Goal: Task Accomplishment & Management: Use online tool/utility

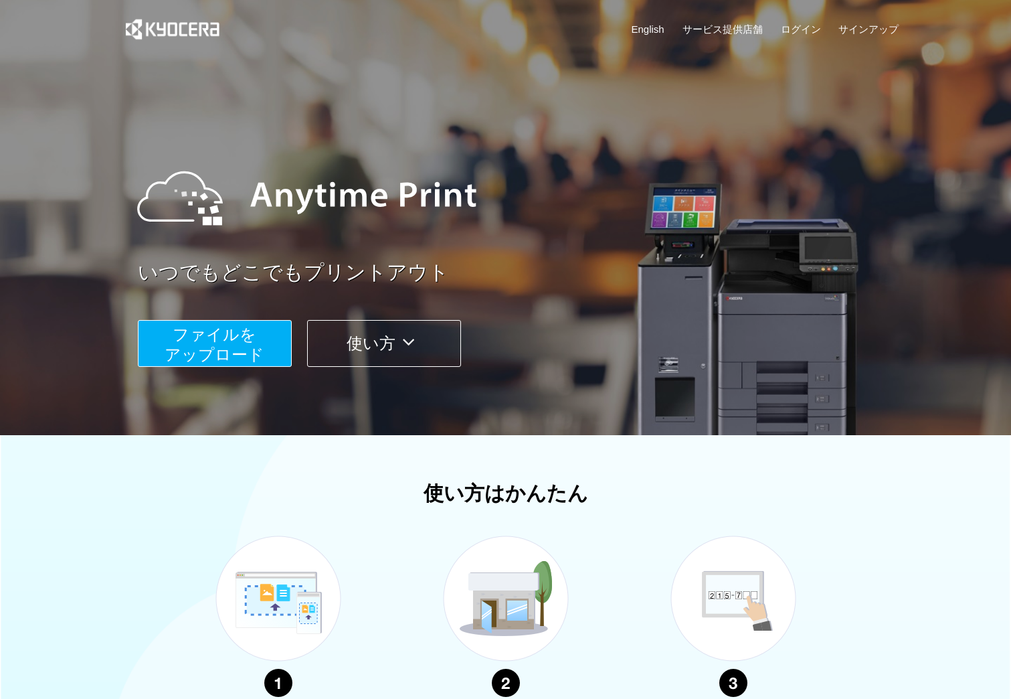
click at [174, 341] on span "ファイルを ​​アップロード" at bounding box center [215, 344] width 100 height 38
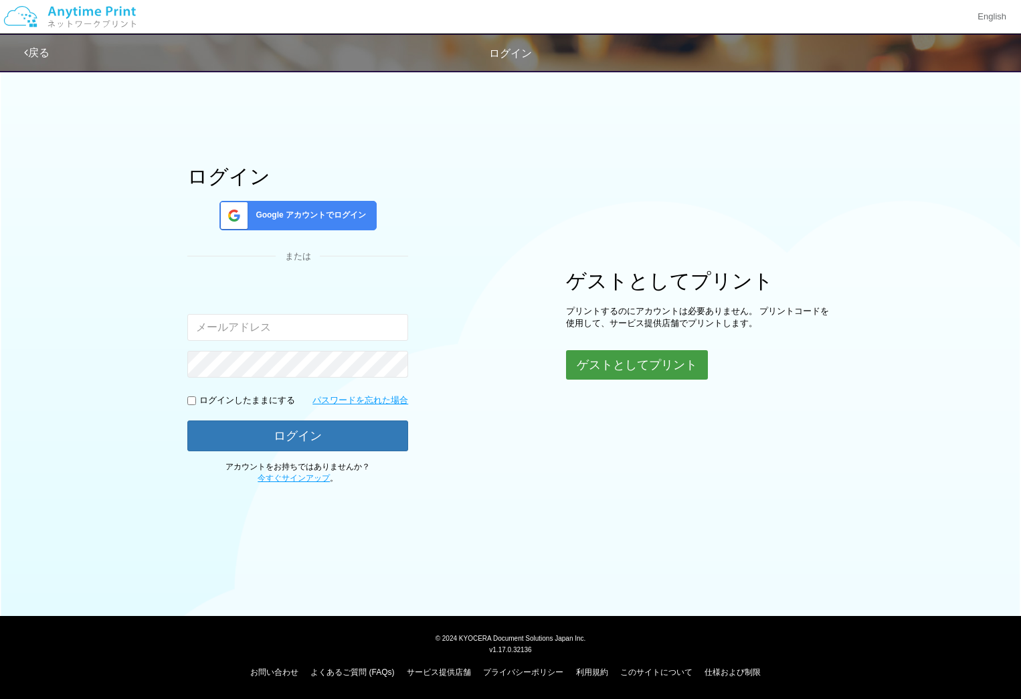
click at [601, 370] on button "ゲストとしてプリント" at bounding box center [637, 364] width 142 height 29
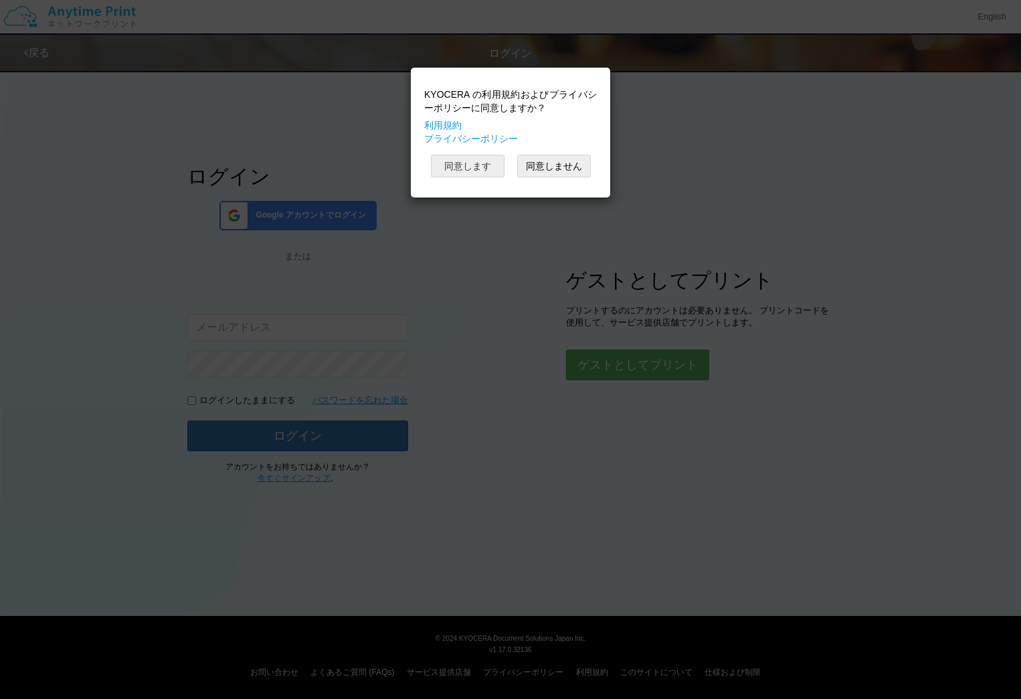
click at [480, 162] on button "同意します" at bounding box center [468, 166] width 74 height 23
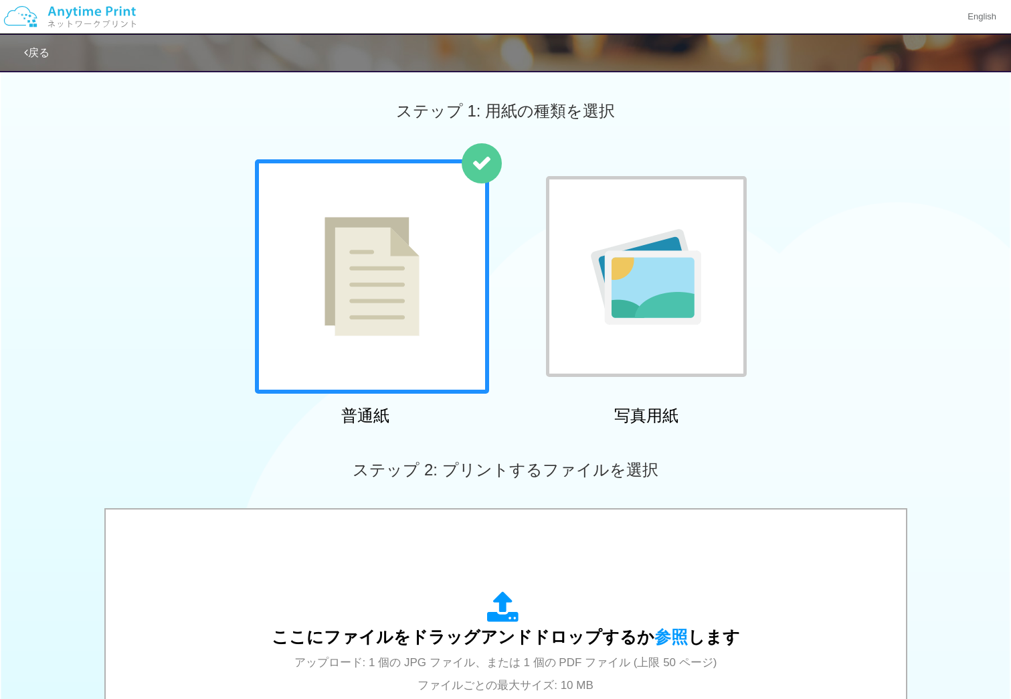
click at [414, 289] on img at bounding box center [372, 276] width 95 height 119
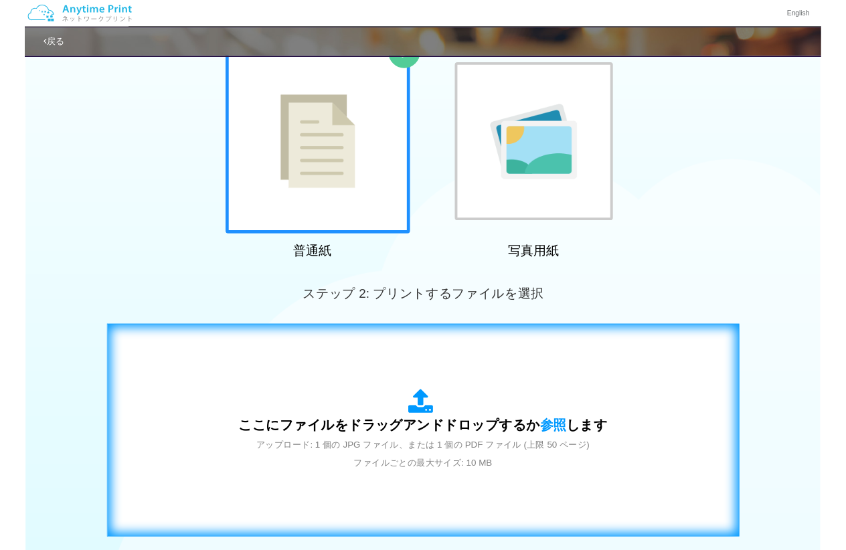
scroll to position [96, 0]
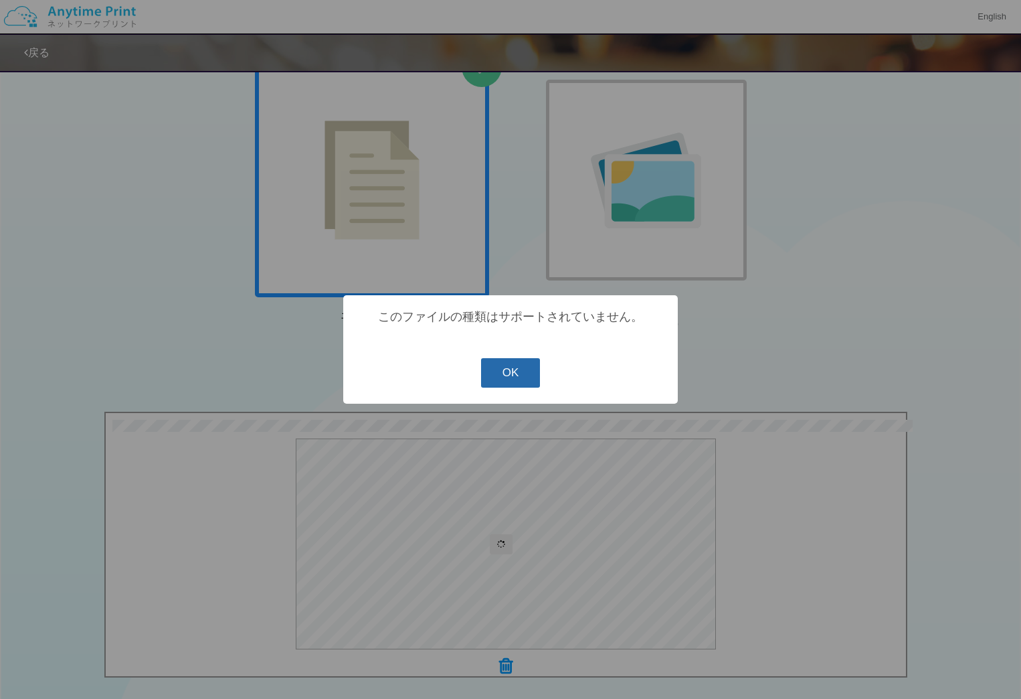
click at [508, 378] on button "OK" at bounding box center [511, 372] width 60 height 29
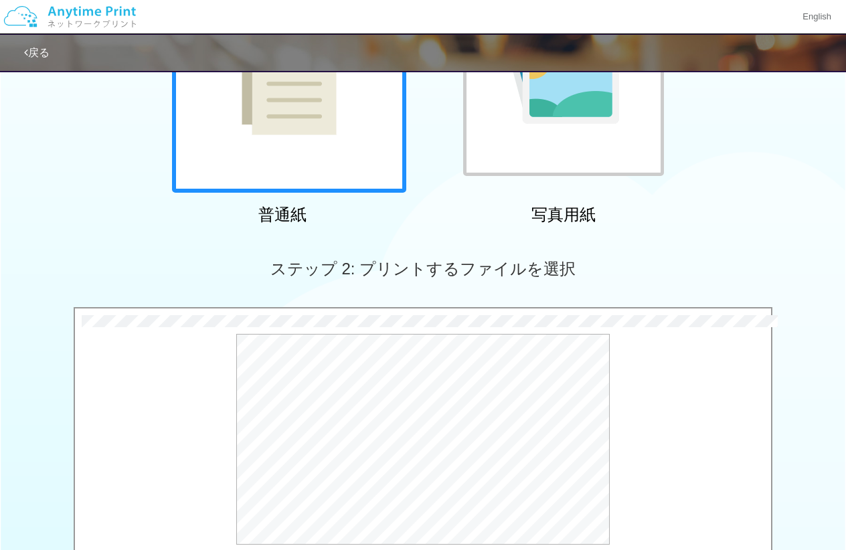
scroll to position [468, 0]
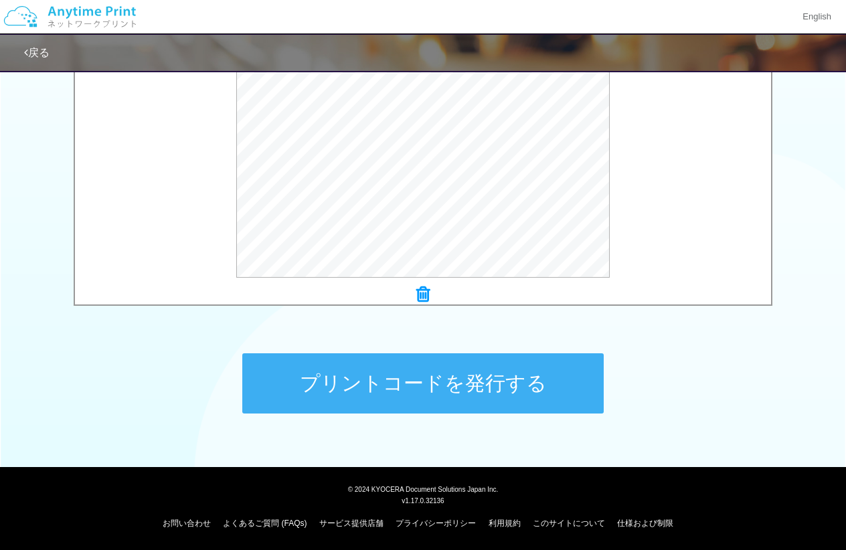
click at [315, 369] on button "プリントコードを発行する" at bounding box center [422, 383] width 361 height 60
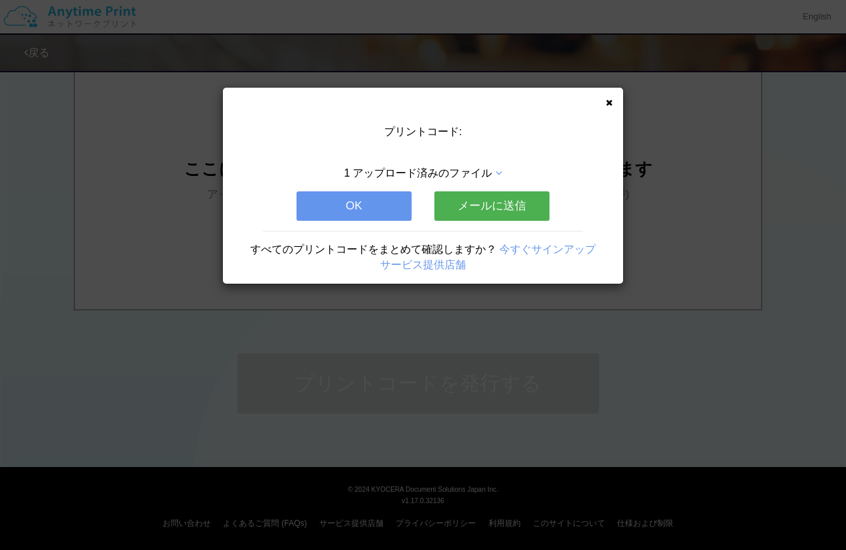
scroll to position [0, 0]
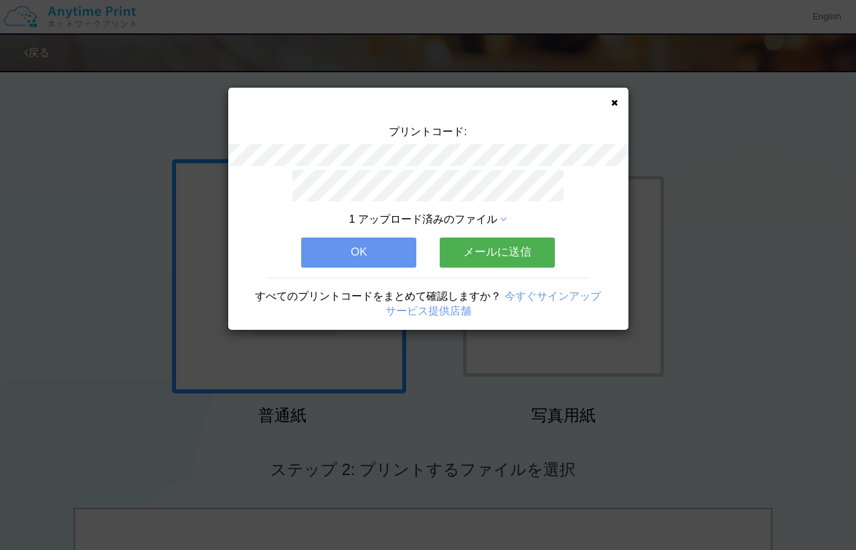
click at [362, 246] on button "OK" at bounding box center [358, 252] width 115 height 29
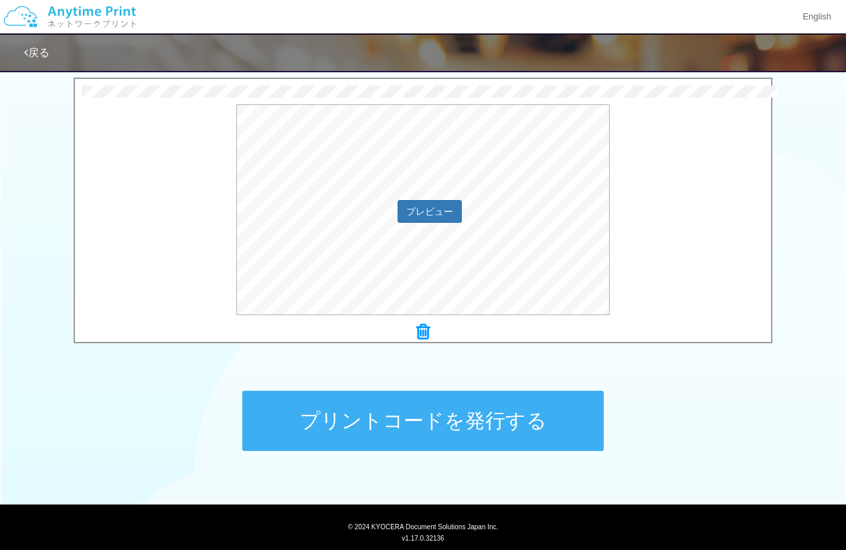
scroll to position [468, 0]
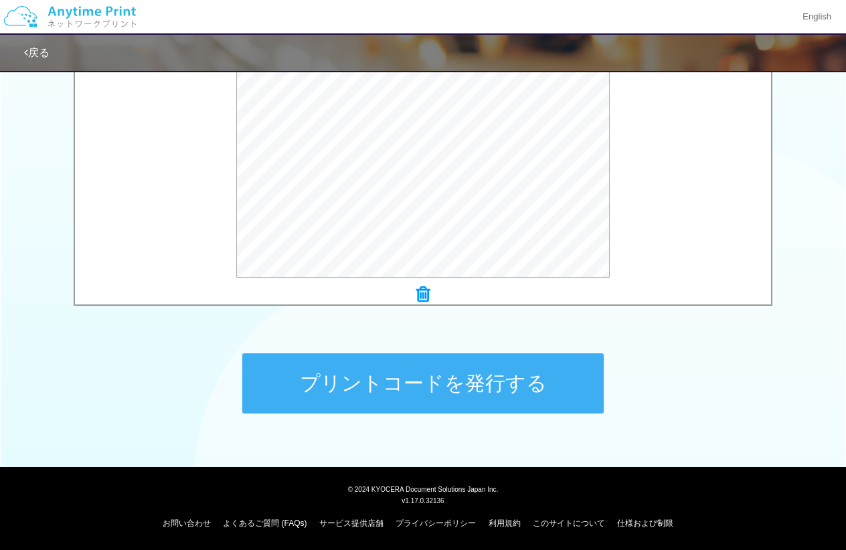
click at [345, 370] on button "プリントコードを発行する" at bounding box center [422, 383] width 361 height 60
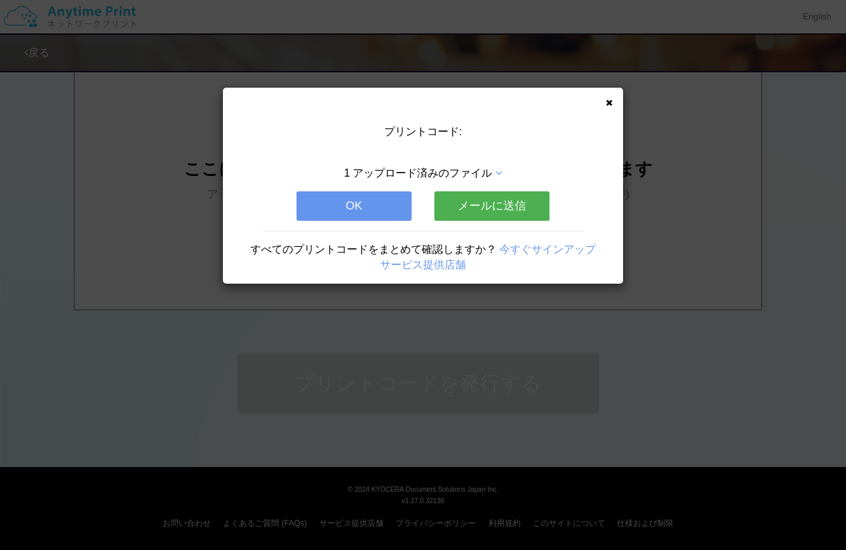
scroll to position [0, 0]
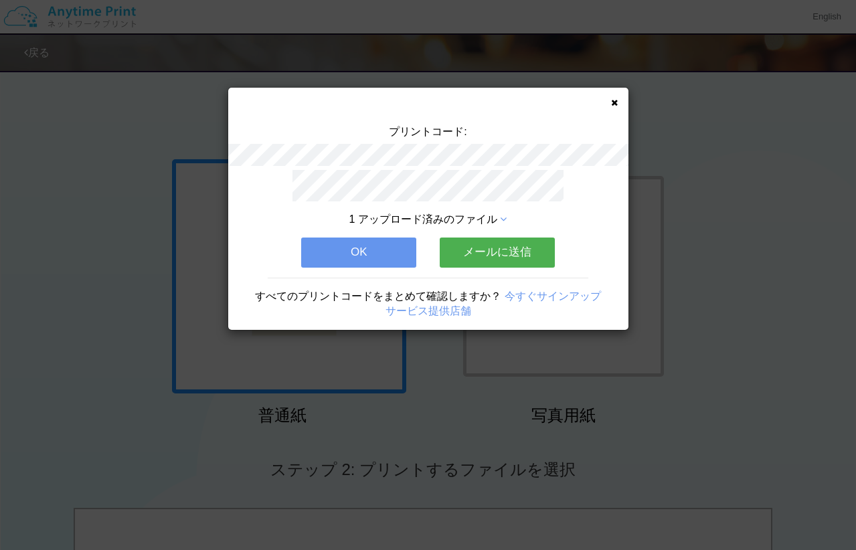
click at [506, 239] on button "メールに送信" at bounding box center [497, 252] width 115 height 29
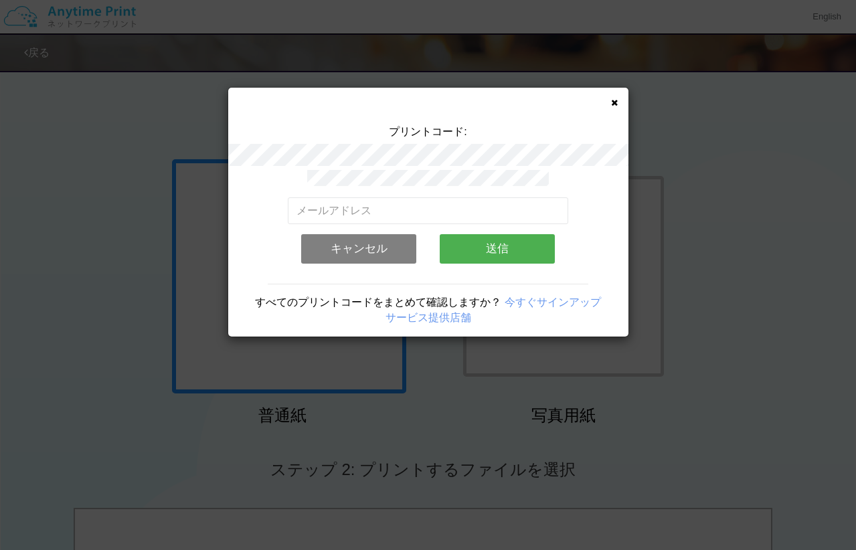
click at [416, 219] on div "有効なメールアドレスを入力してください。 このメールアドレスは、すでに別のアカウントと関連付けられています。 キャンセル 送信" at bounding box center [428, 235] width 280 height 76
click at [416, 212] on input "email" at bounding box center [428, 210] width 280 height 27
type input "m"
type input "[EMAIL_ADDRESS][DOMAIN_NAME]"
click at [473, 241] on button "送信" at bounding box center [497, 248] width 115 height 29
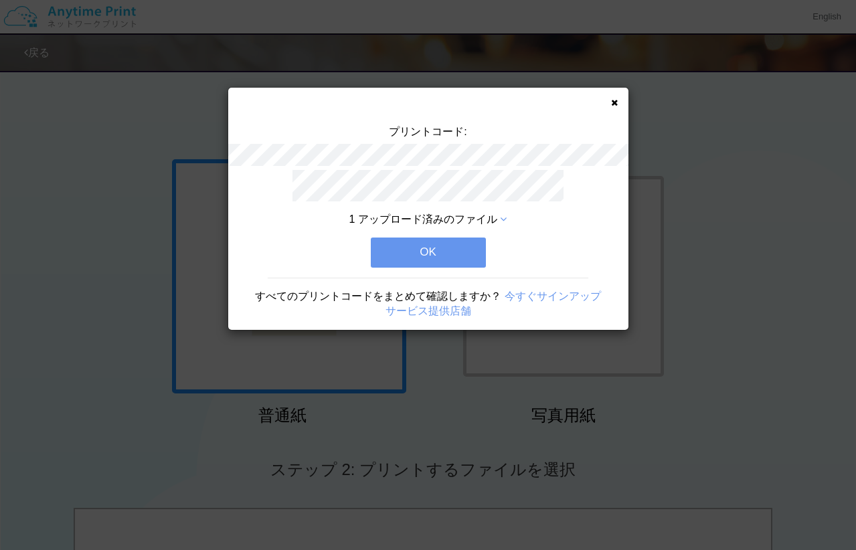
click at [473, 241] on button "OK" at bounding box center [428, 252] width 115 height 29
